Goal: Information Seeking & Learning: Learn about a topic

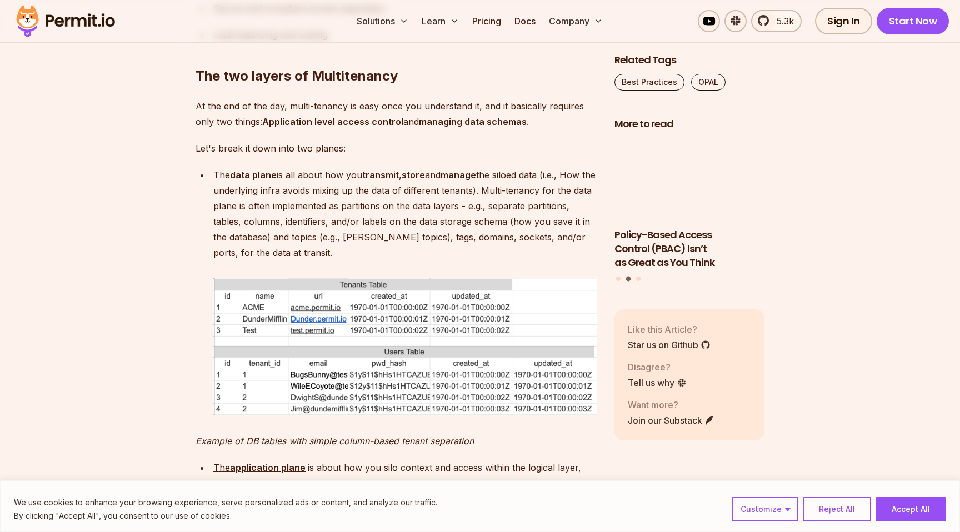
scroll to position [977, 0]
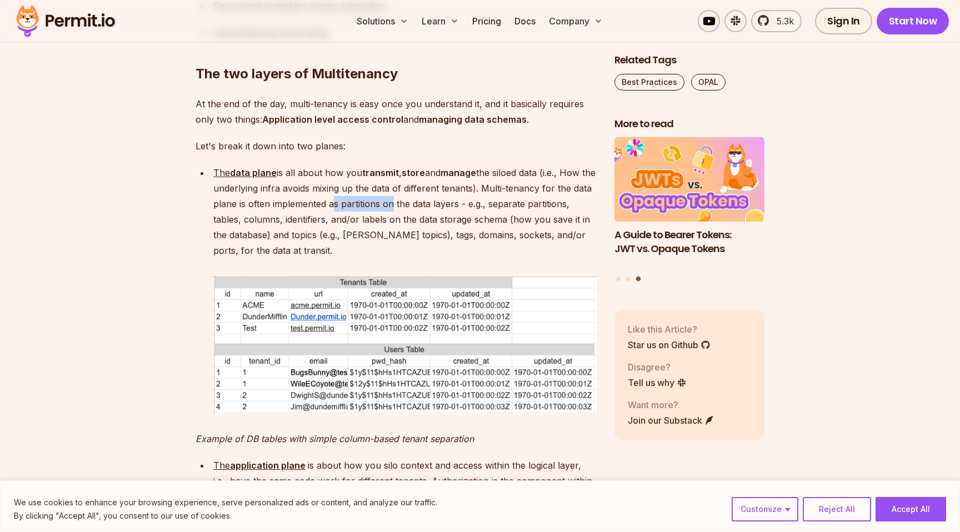
drag, startPoint x: 352, startPoint y: 206, endPoint x: 405, endPoint y: 203, distance: 53.4
click at [407, 205] on p "The data plane is all about how you transmit , store and manage the siloed data…" at bounding box center [405, 211] width 384 height 93
click at [456, 205] on p "The data plane is all about how you transmit , store and manage the siloed data…" at bounding box center [405, 211] width 384 height 93
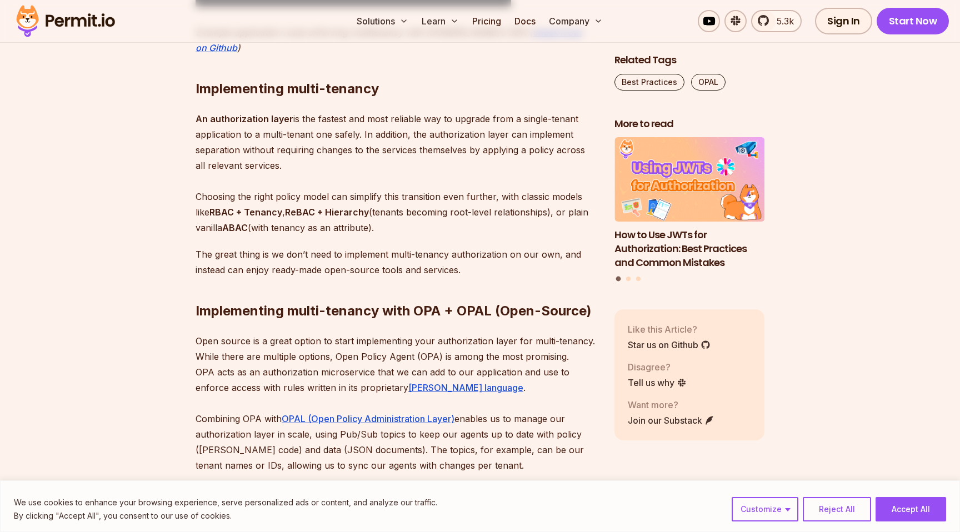
scroll to position [1631, 0]
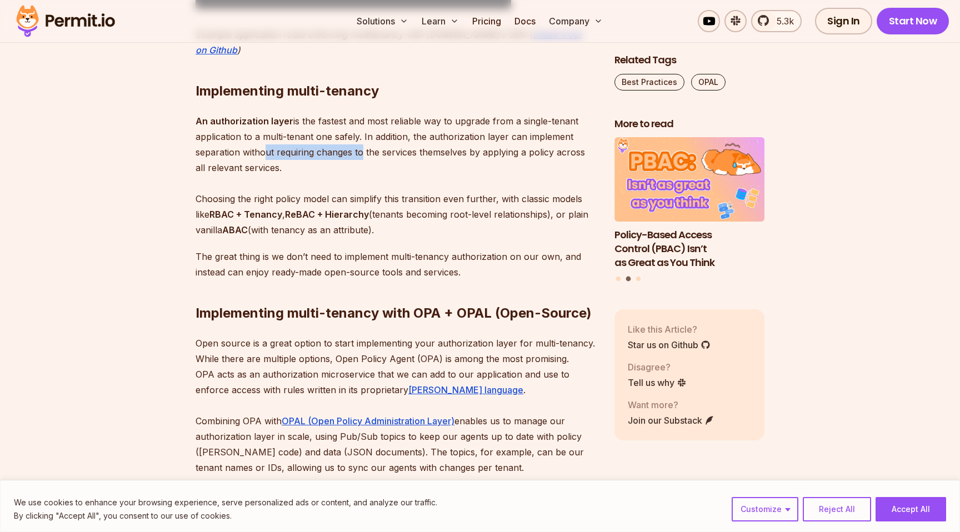
drag, startPoint x: 265, startPoint y: 135, endPoint x: 362, endPoint y: 134, distance: 97.3
click at [362, 135] on p "An authorization layer is the fastest and most reliable way to upgrade from a s…" at bounding box center [396, 175] width 401 height 125
drag, startPoint x: 281, startPoint y: 183, endPoint x: 369, endPoint y: 181, distance: 87.3
click at [369, 182] on p "An authorization layer is the fastest and most reliable way to upgrade from a s…" at bounding box center [396, 175] width 401 height 125
click at [350, 209] on strong "ReBAC + Hierarchy" at bounding box center [327, 214] width 84 height 11
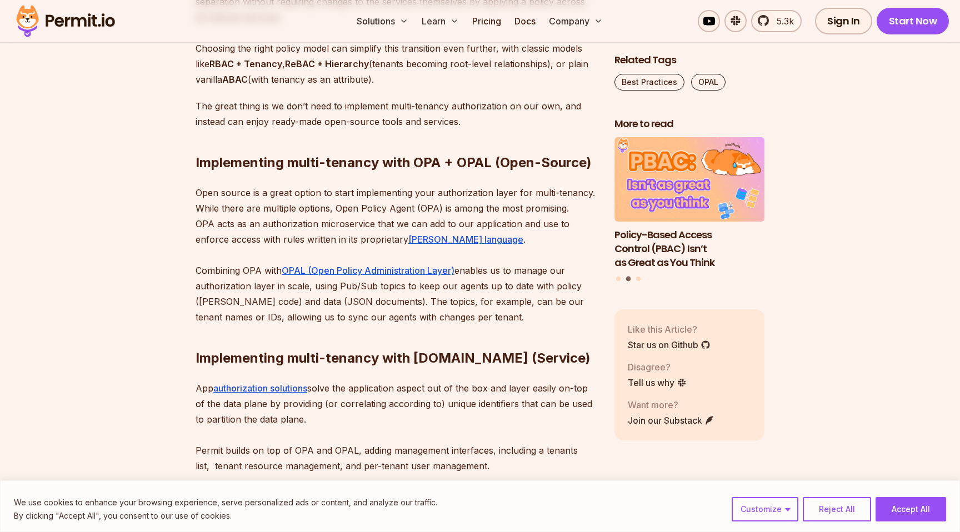
scroll to position [1783, 0]
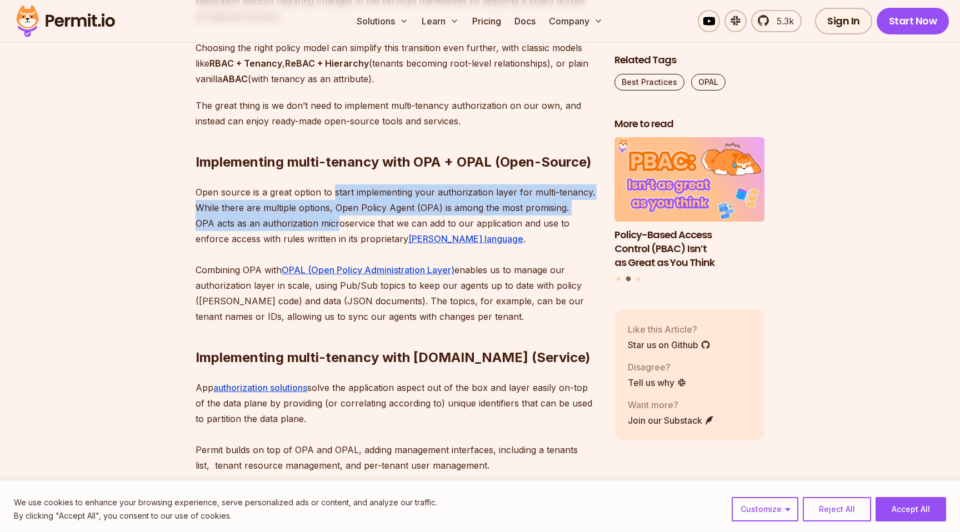
drag, startPoint x: 335, startPoint y: 173, endPoint x: 338, endPoint y: 202, distance: 29.6
click at [339, 202] on p "Open source is a great option to start implementing your authorization layer fo…" at bounding box center [396, 255] width 401 height 140
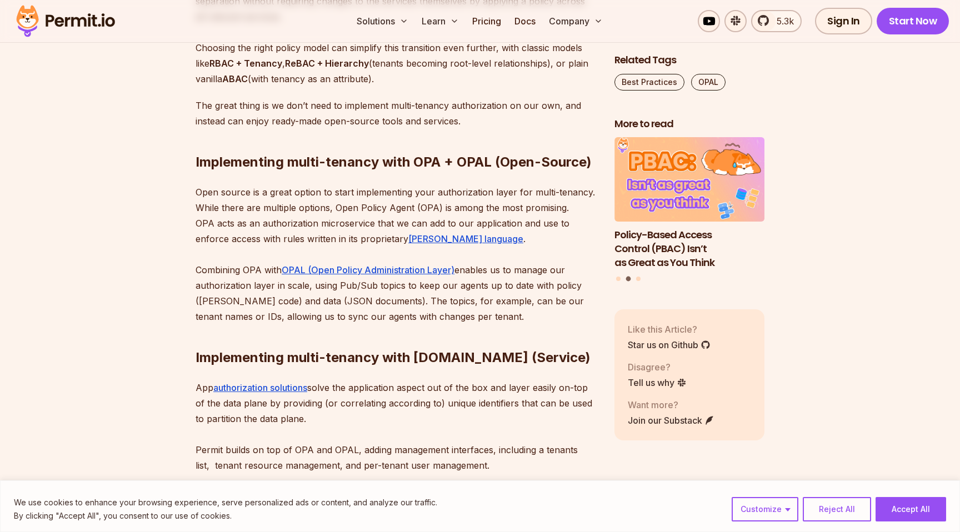
click at [273, 313] on h2 "Implementing multi-tenancy with [DOMAIN_NAME] (Service)" at bounding box center [396, 336] width 401 height 62
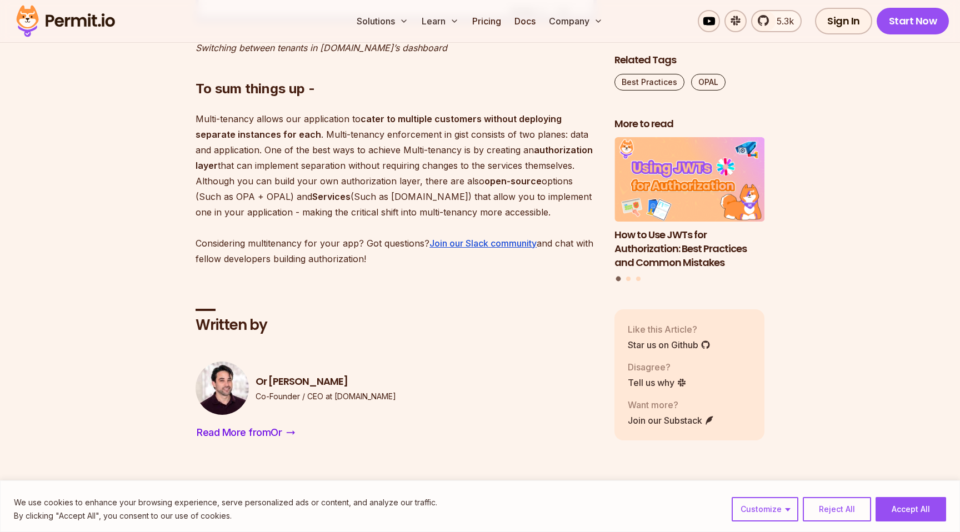
scroll to position [2410, 0]
